Goal: Check status: Check status

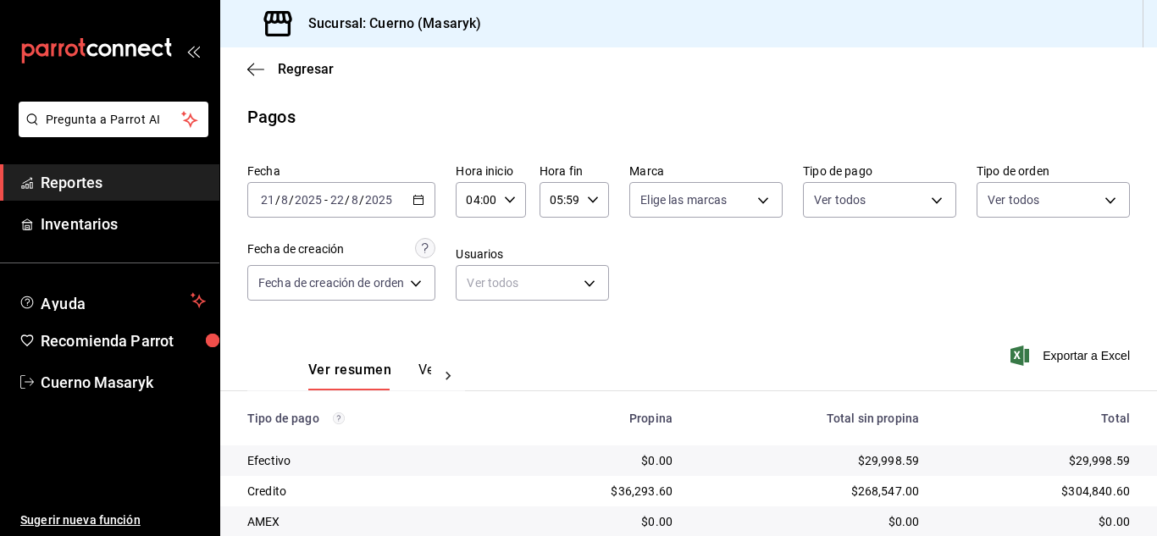
scroll to position [242, 0]
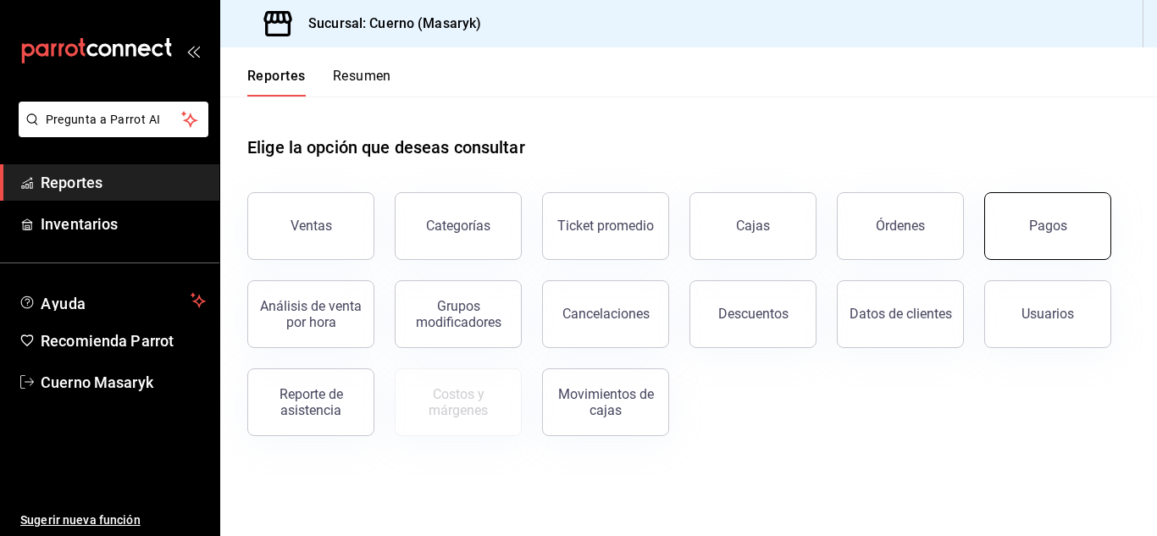
click at [1083, 242] on button "Pagos" at bounding box center [1047, 226] width 127 height 68
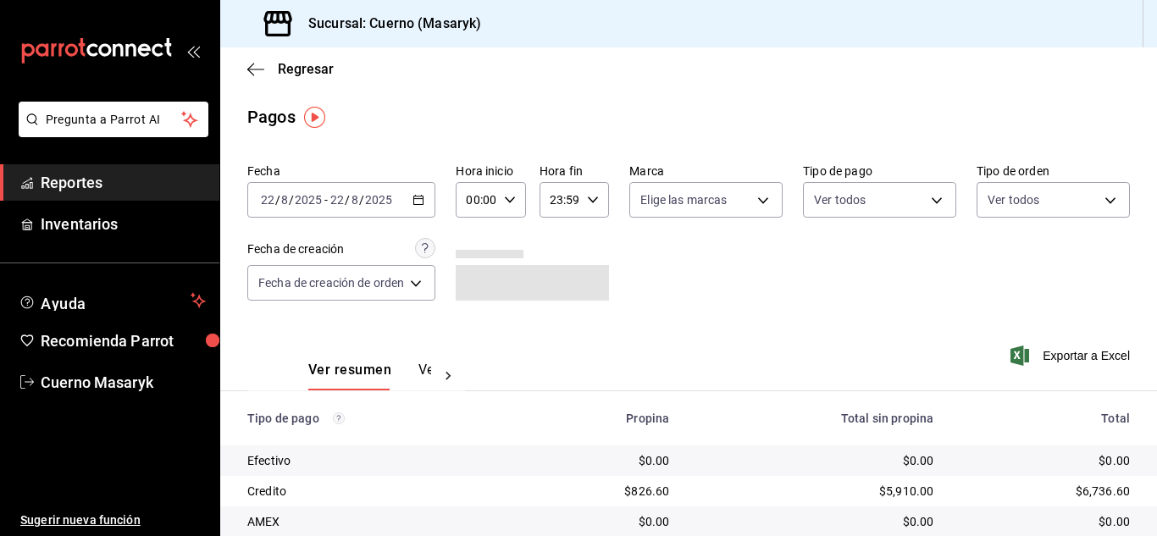
click at [422, 198] on icon "button" at bounding box center [419, 200] width 12 height 12
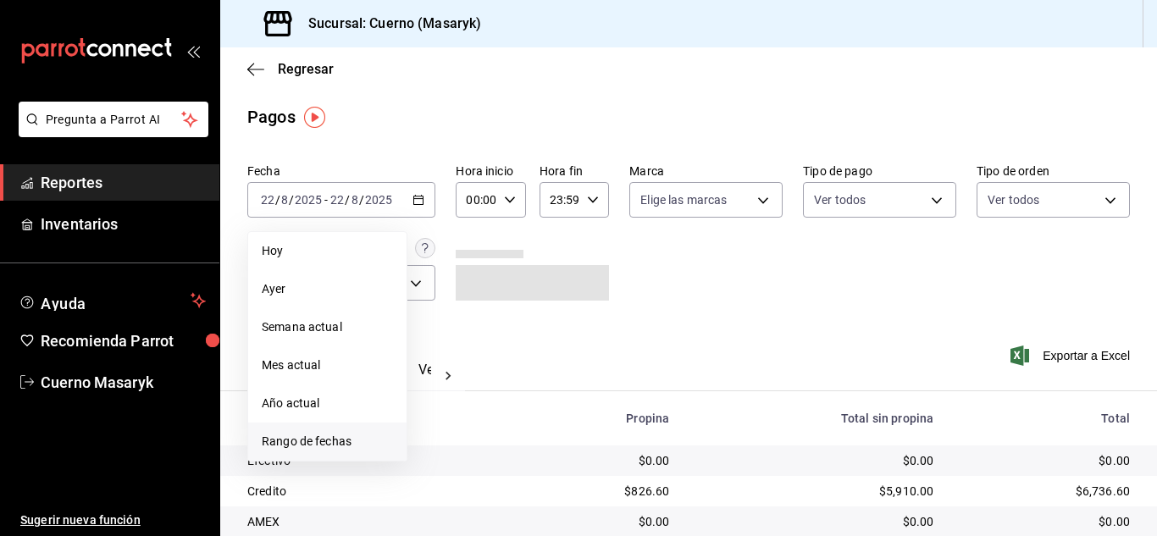
click at [349, 440] on span "Rango de fechas" at bounding box center [327, 442] width 131 height 18
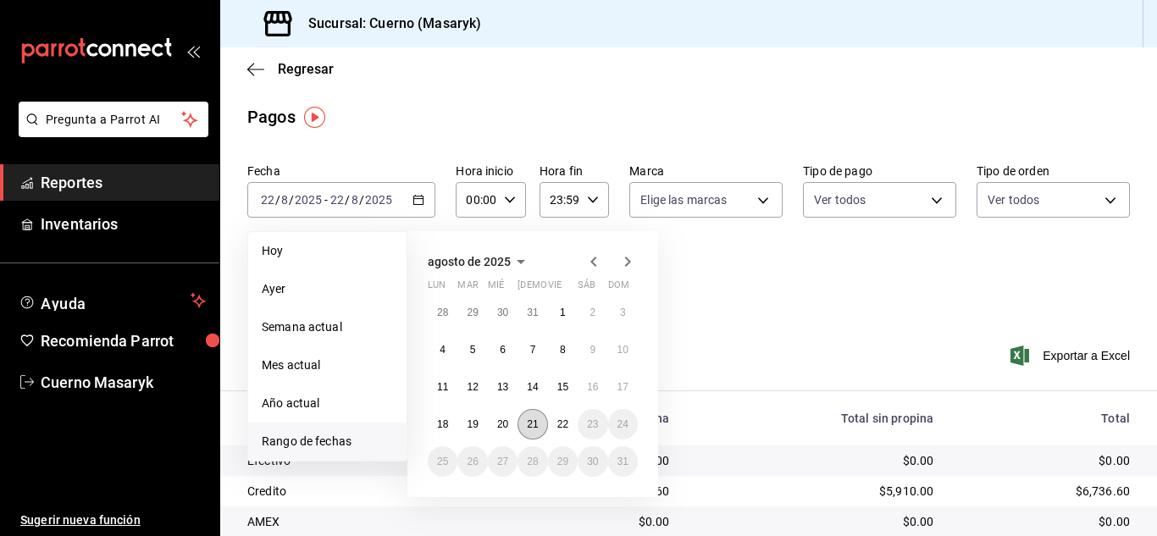
click at [536, 426] on abbr "21" at bounding box center [532, 424] width 11 height 12
click at [557, 424] on abbr "22" at bounding box center [562, 424] width 11 height 12
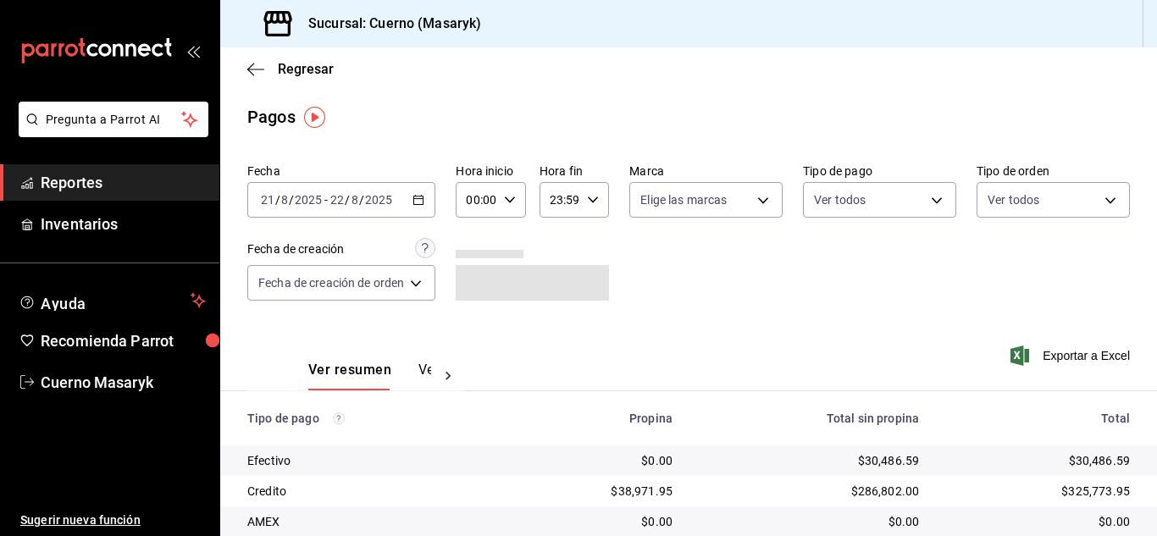
click at [519, 203] on div "00:00 Hora inicio" at bounding box center [490, 200] width 69 height 36
drag, startPoint x: 467, startPoint y: 237, endPoint x: 523, endPoint y: 224, distance: 57.3
click at [468, 236] on button "04" at bounding box center [475, 236] width 27 height 34
type input "04:00"
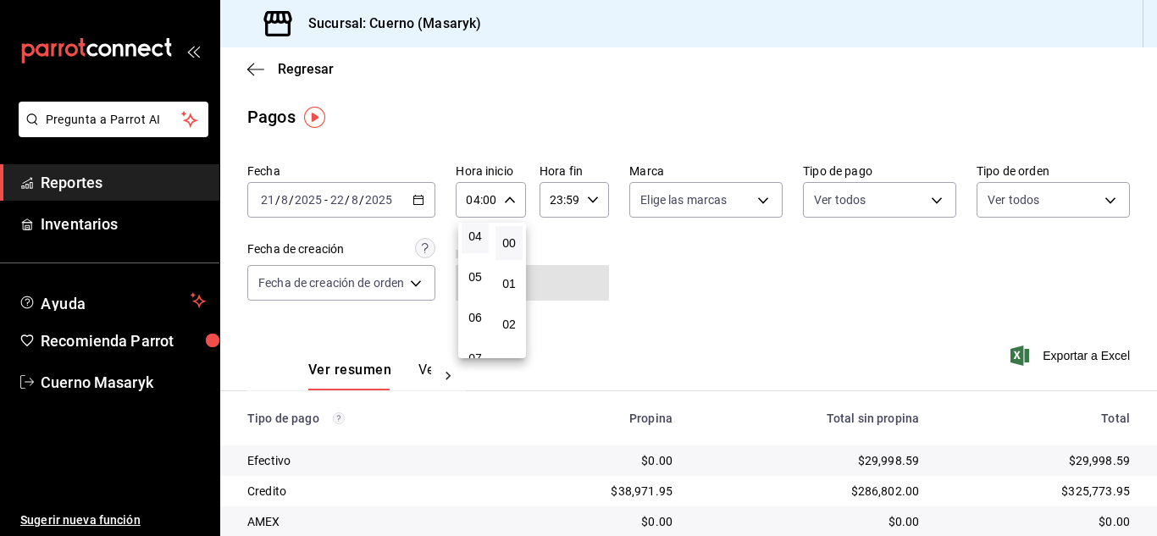
click at [596, 196] on div at bounding box center [578, 268] width 1157 height 536
click at [595, 196] on icon "button" at bounding box center [593, 200] width 12 height 12
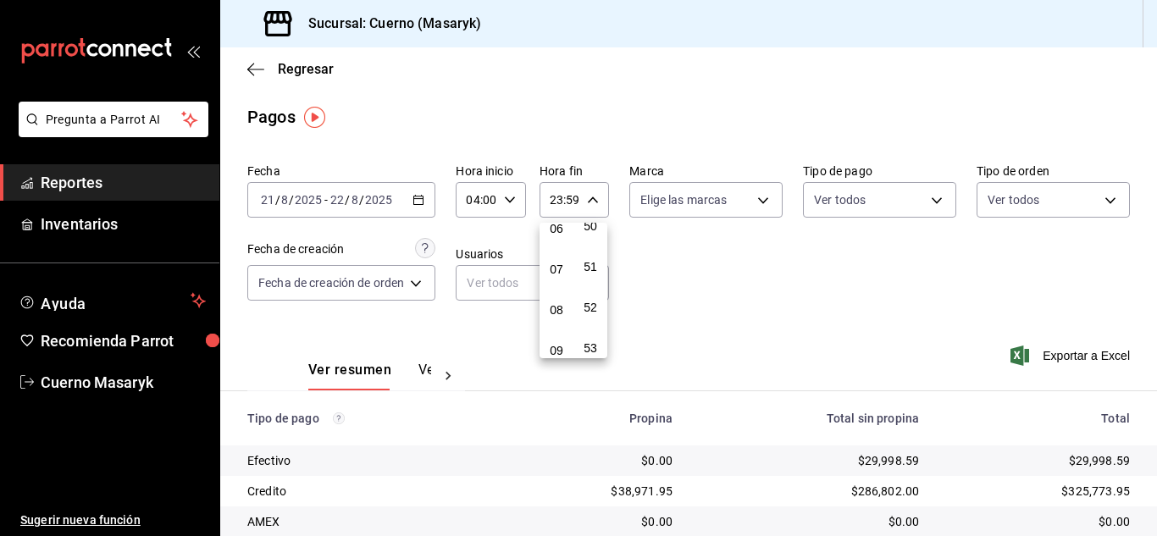
scroll to position [163, 0]
click at [560, 284] on span "05" at bounding box center [556, 284] width 7 height 14
type input "05:59"
click at [831, 319] on div at bounding box center [578, 268] width 1157 height 536
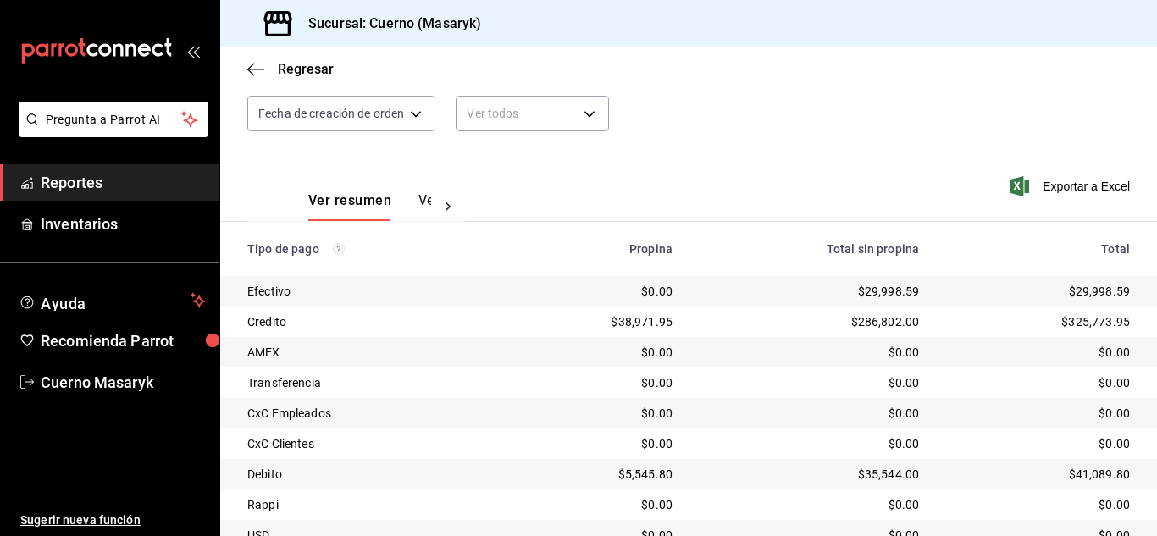
scroll to position [242, 0]
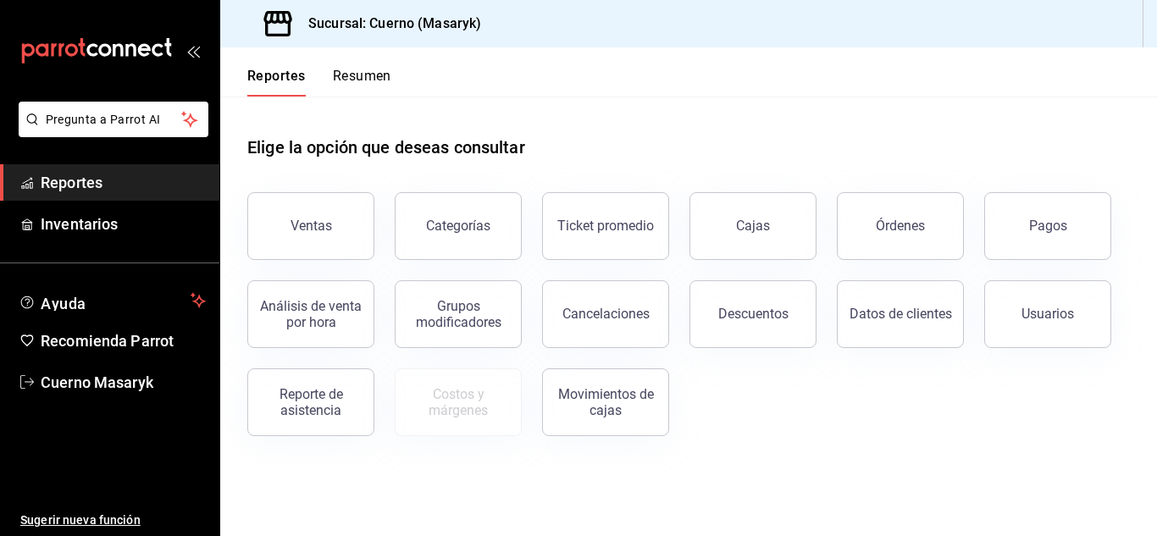
click at [1064, 235] on button "Pagos" at bounding box center [1047, 226] width 127 height 68
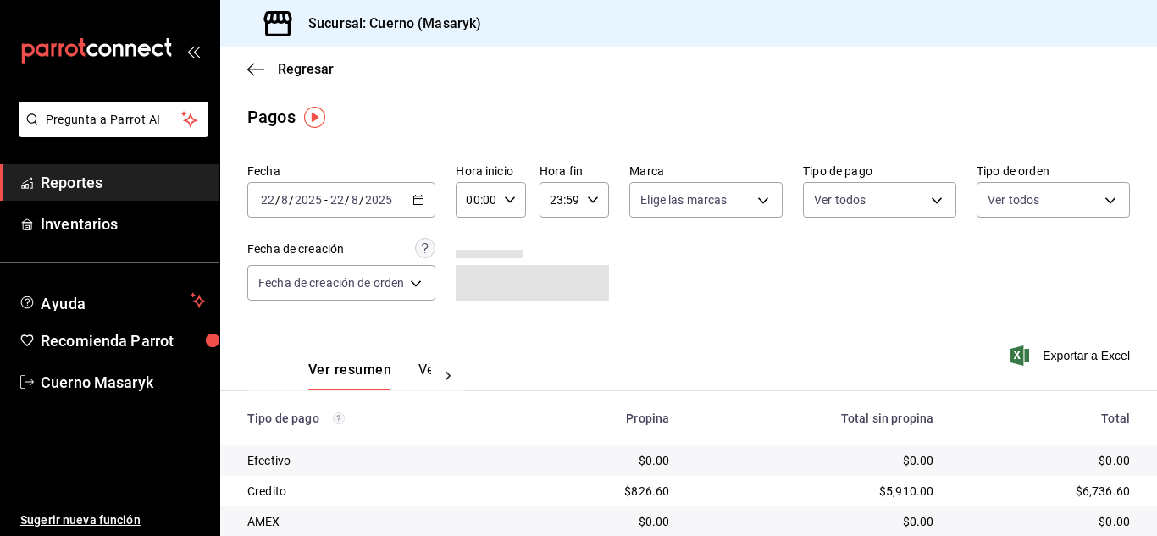
click at [418, 194] on icon "button" at bounding box center [419, 200] width 12 height 12
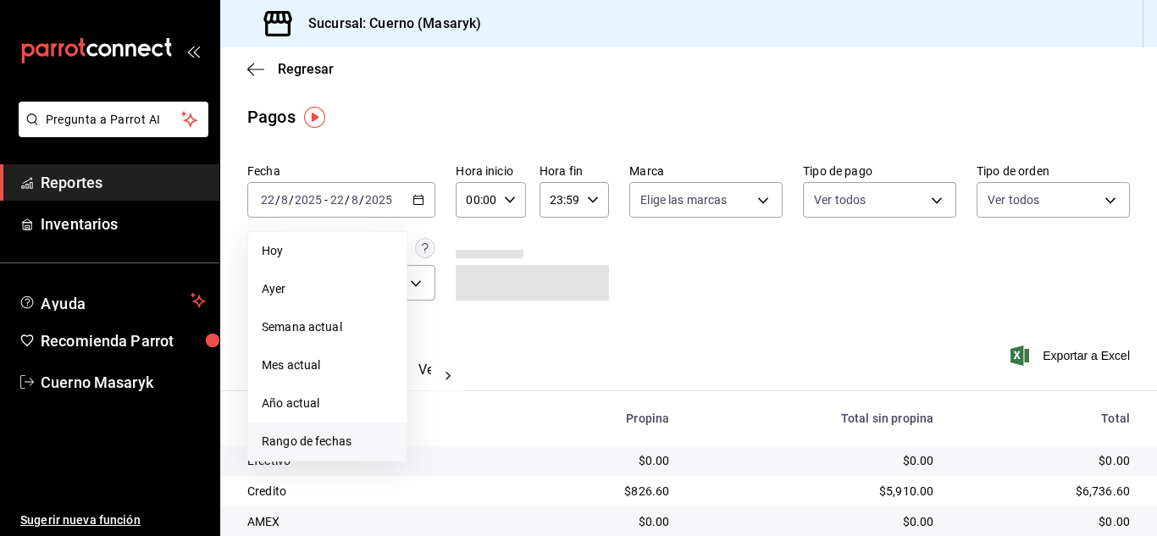
click at [324, 443] on span "Rango de fechas" at bounding box center [327, 442] width 131 height 18
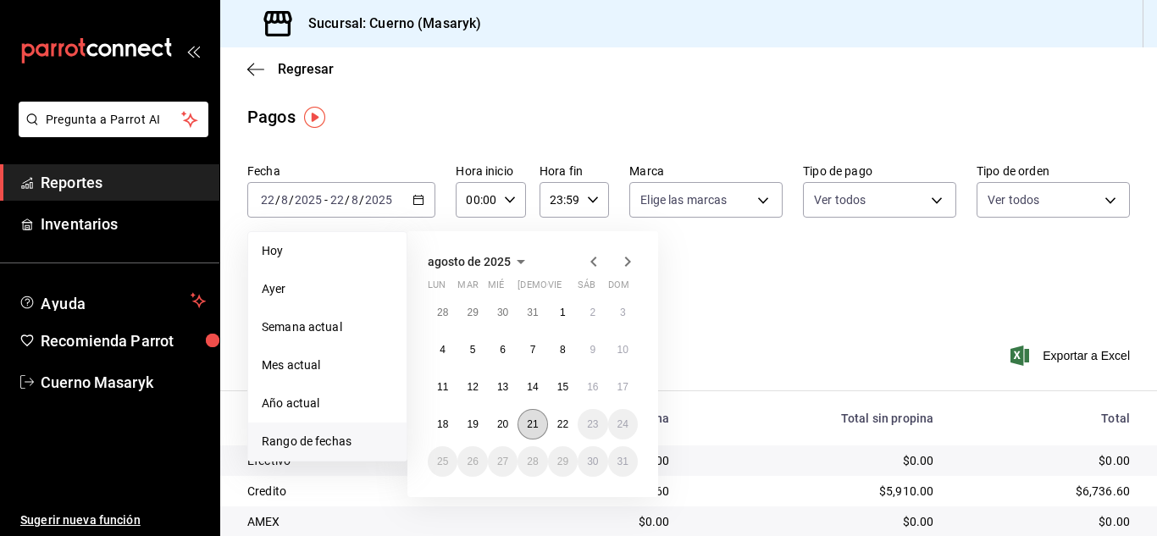
click at [531, 426] on abbr "21" at bounding box center [532, 424] width 11 height 12
click at [563, 419] on abbr "22" at bounding box center [562, 424] width 11 height 12
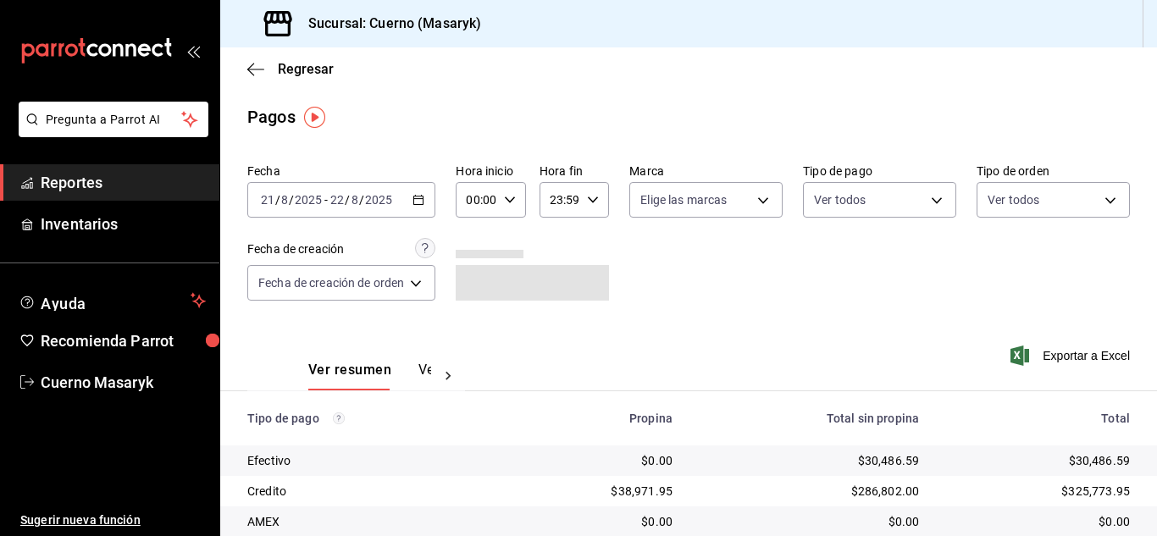
click at [512, 202] on icon "button" at bounding box center [510, 200] width 12 height 12
click at [475, 321] on span "04" at bounding box center [475, 321] width 7 height 14
type input "04:00"
click at [590, 202] on div at bounding box center [578, 268] width 1157 height 536
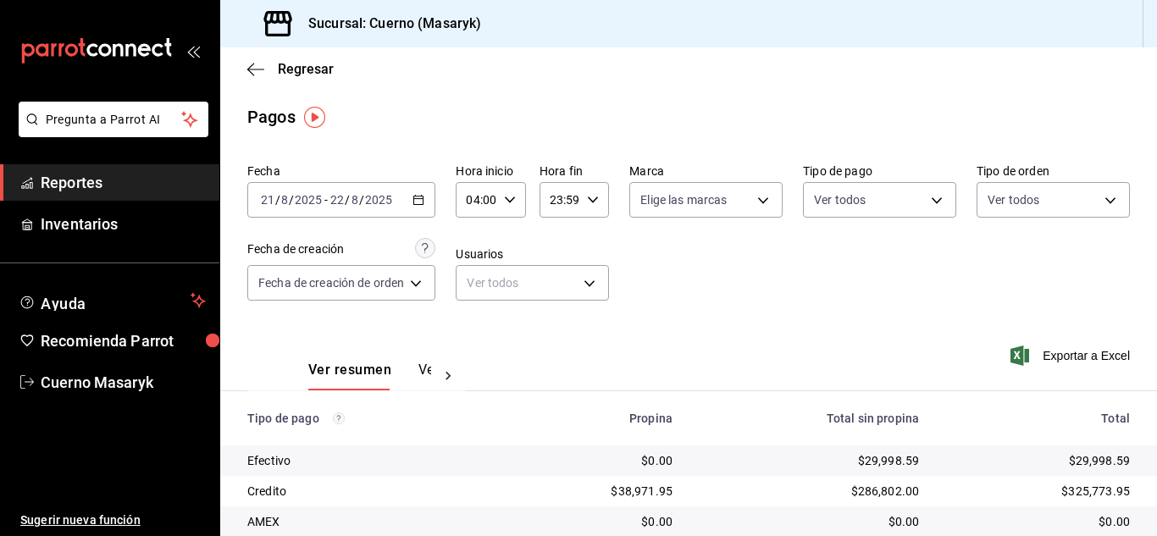
click at [590, 202] on icon "button" at bounding box center [593, 200] width 12 height 12
click at [558, 281] on span "05" at bounding box center [556, 277] width 7 height 14
type input "05:59"
click at [760, 286] on div at bounding box center [578, 268] width 1157 height 536
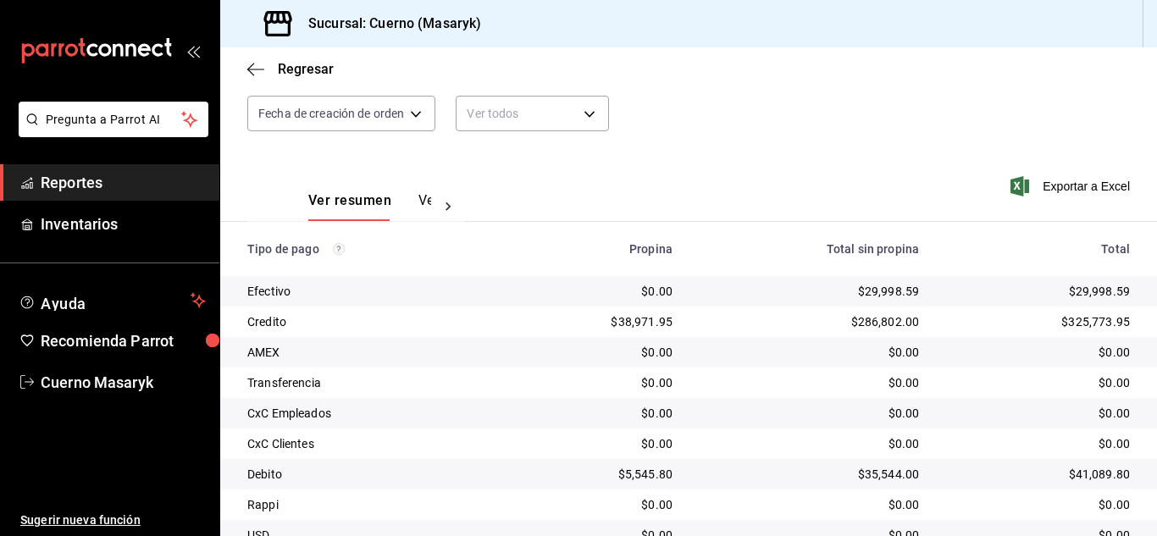
scroll to position [242, 0]
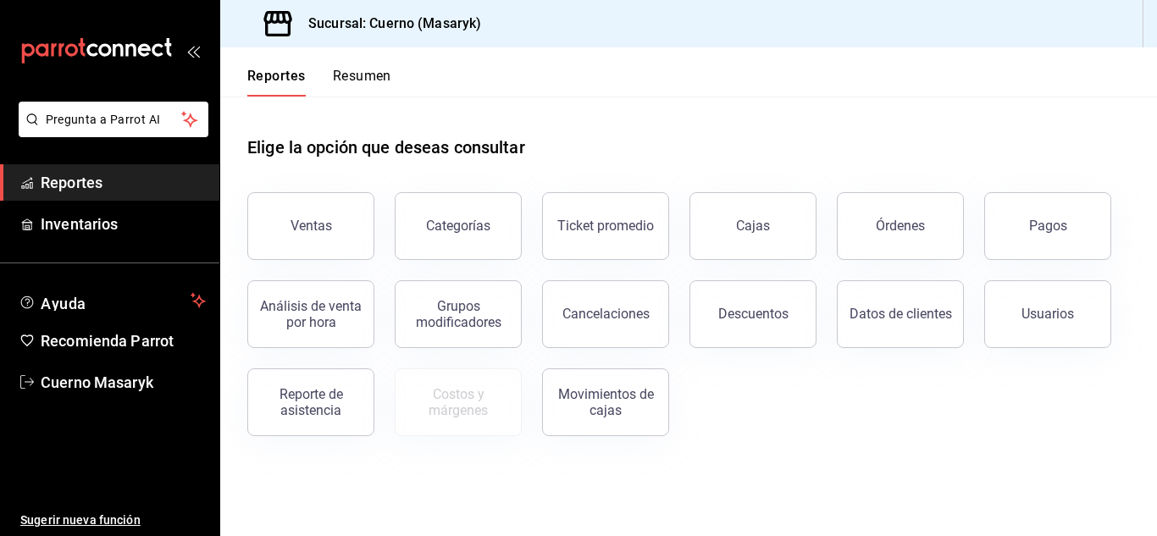
drag, startPoint x: 1035, startPoint y: 217, endPoint x: 1038, endPoint y: 230, distance: 13.8
click at [1035, 217] on button "Pagos" at bounding box center [1047, 226] width 127 height 68
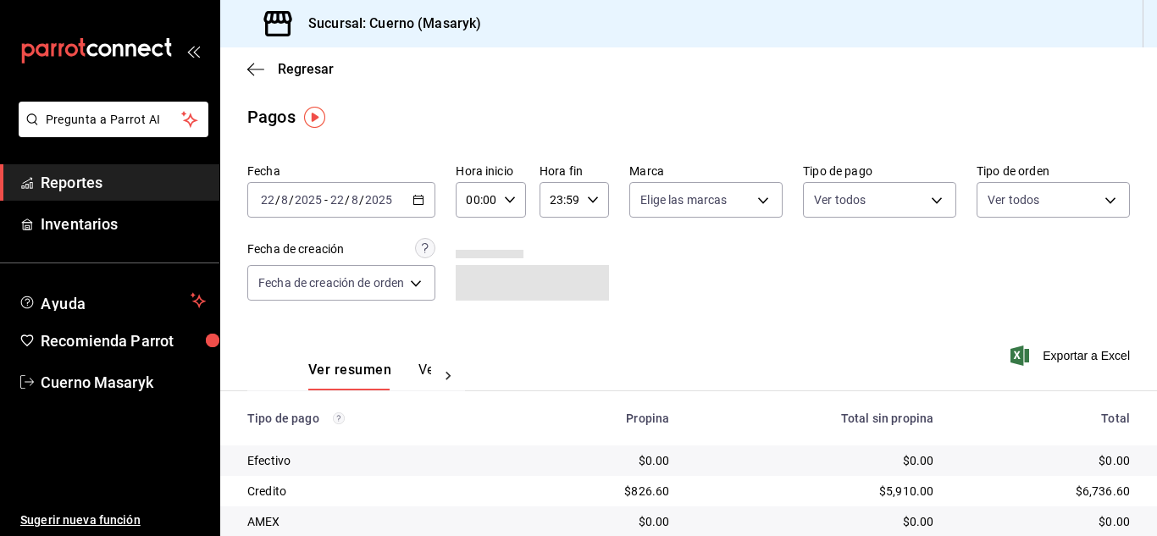
click at [419, 199] on \(Stroke\) "button" at bounding box center [418, 198] width 9 height 1
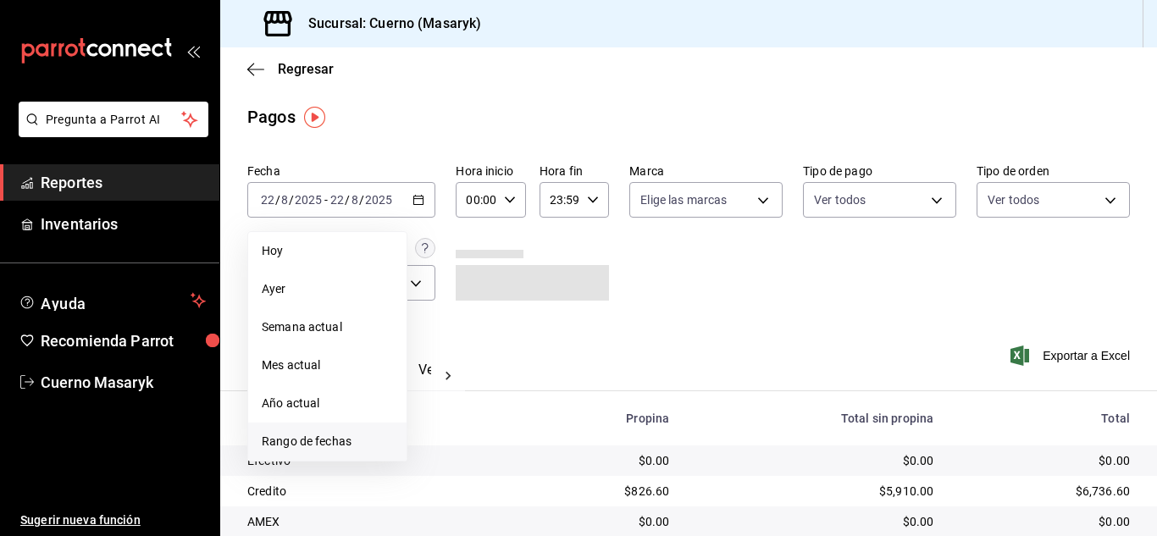
click at [349, 435] on span "Rango de fechas" at bounding box center [327, 442] width 131 height 18
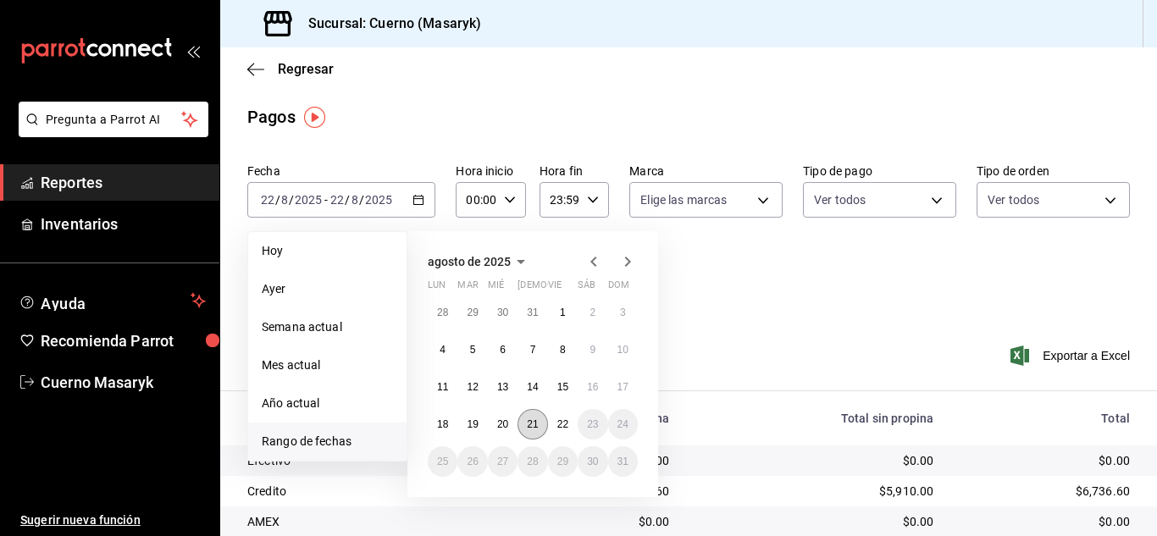
click at [539, 423] on button "21" at bounding box center [533, 424] width 30 height 30
click at [562, 418] on button "22" at bounding box center [563, 424] width 30 height 30
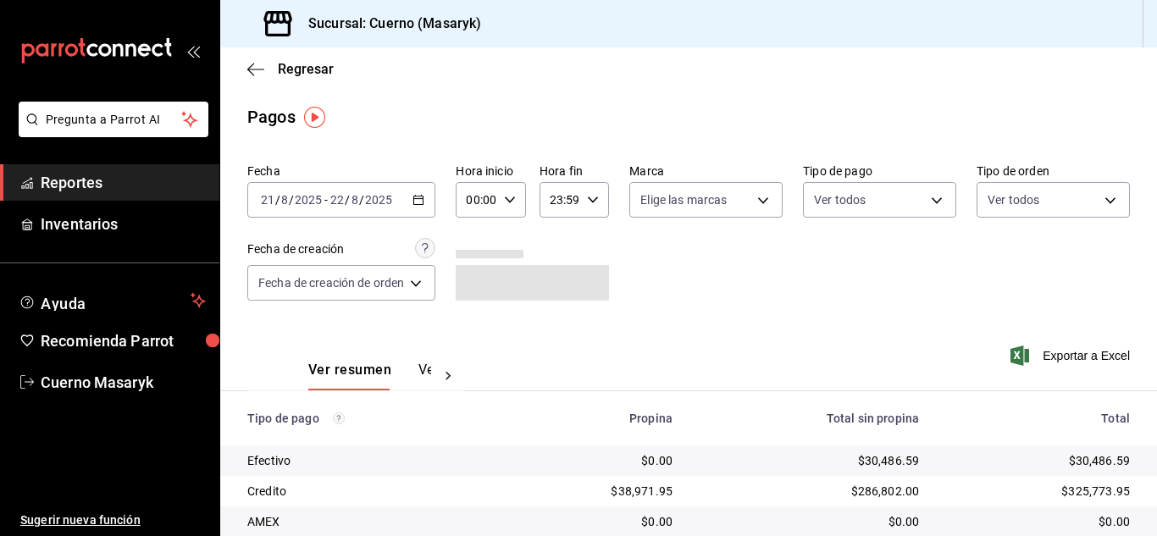
click at [512, 197] on icon "button" at bounding box center [510, 200] width 12 height 12
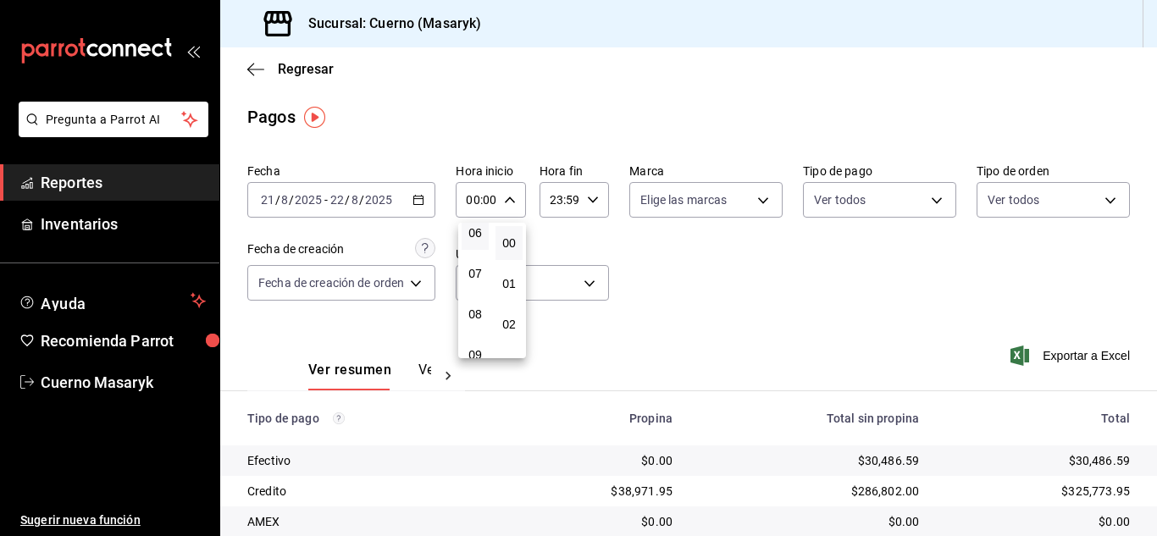
scroll to position [169, 0]
click at [477, 236] on span "04" at bounding box center [475, 237] width 7 height 14
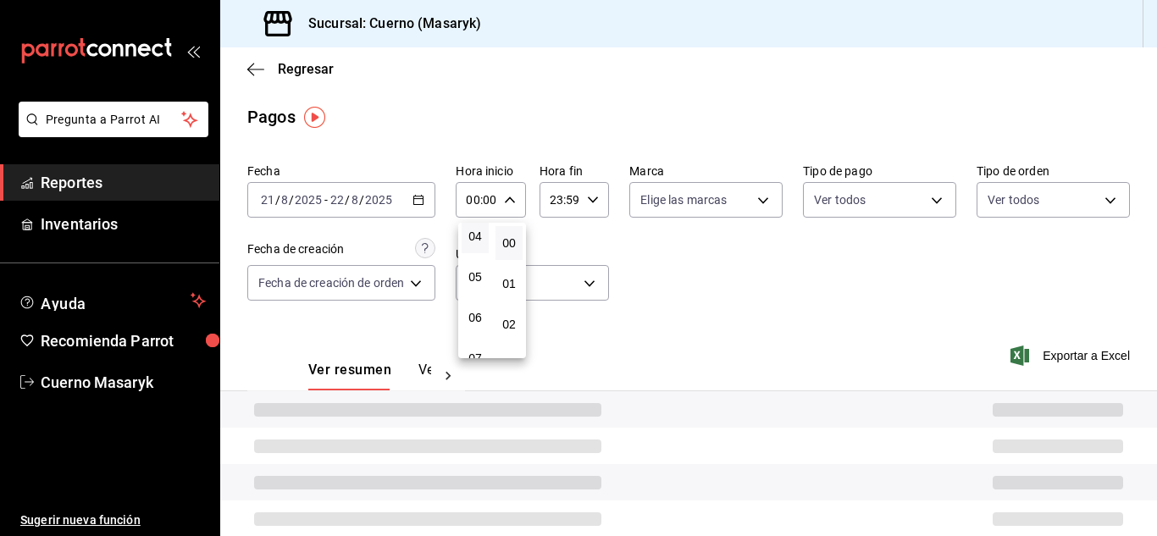
type input "04:00"
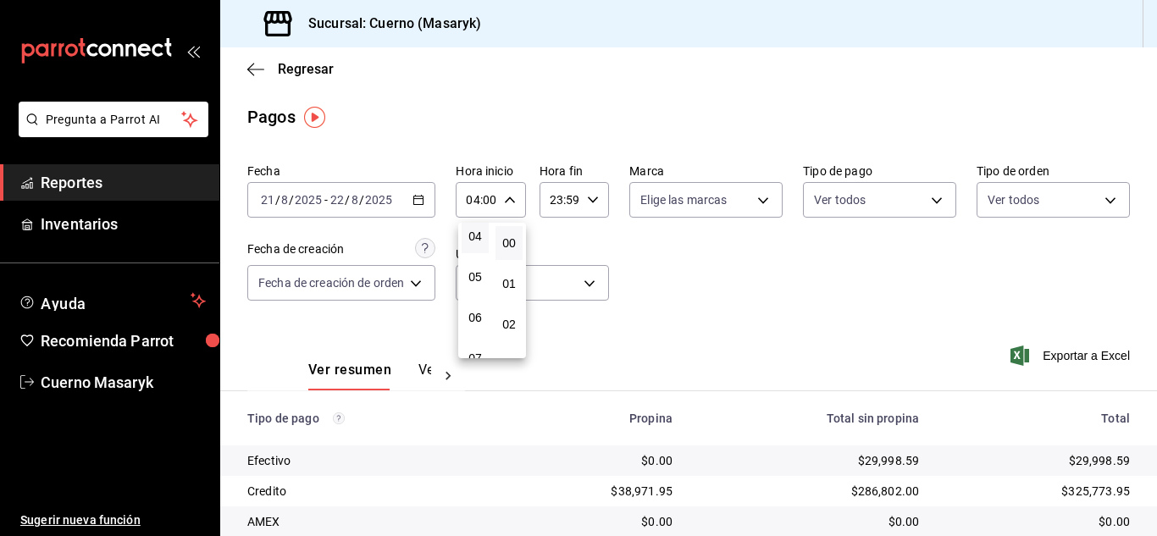
click at [592, 202] on div at bounding box center [578, 268] width 1157 height 536
click at [592, 202] on \(Stroke\) "button" at bounding box center [593, 200] width 10 height 6
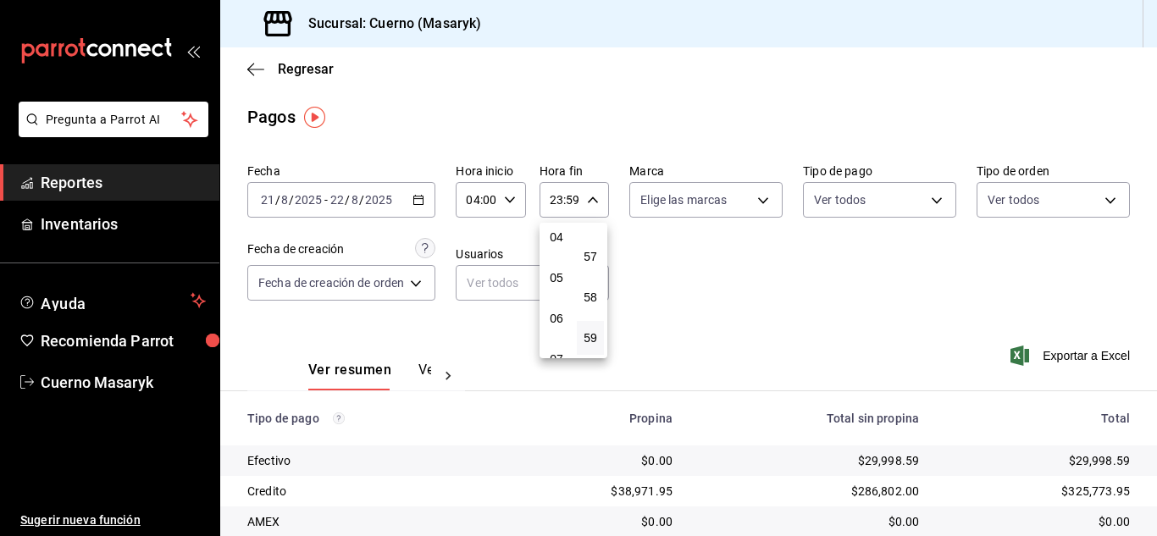
scroll to position [169, 0]
click at [559, 279] on span "05" at bounding box center [556, 277] width 7 height 14
type input "05:59"
click at [902, 312] on div at bounding box center [578, 268] width 1157 height 536
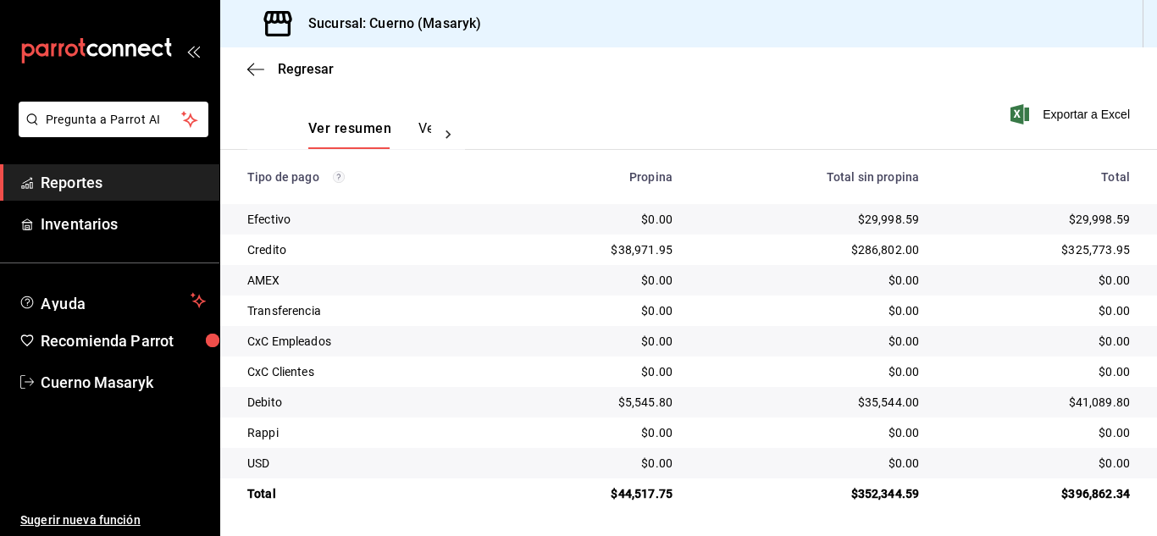
click at [727, 342] on div "$0.00" at bounding box center [809, 341] width 219 height 17
